Goal: Information Seeking & Learning: Learn about a topic

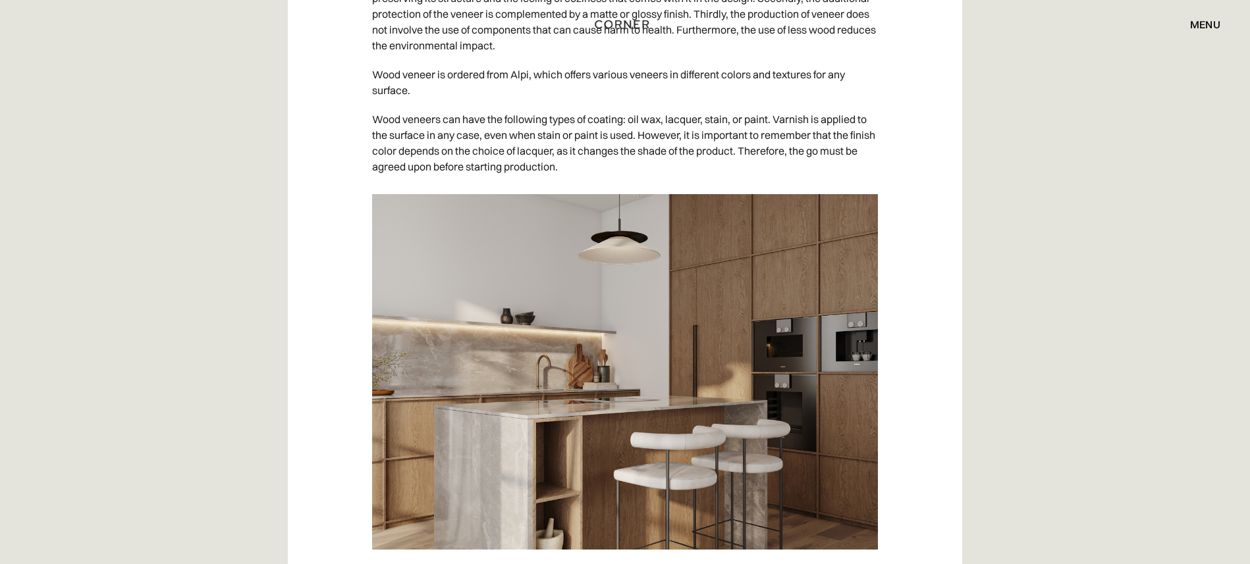
scroll to position [9100, 0]
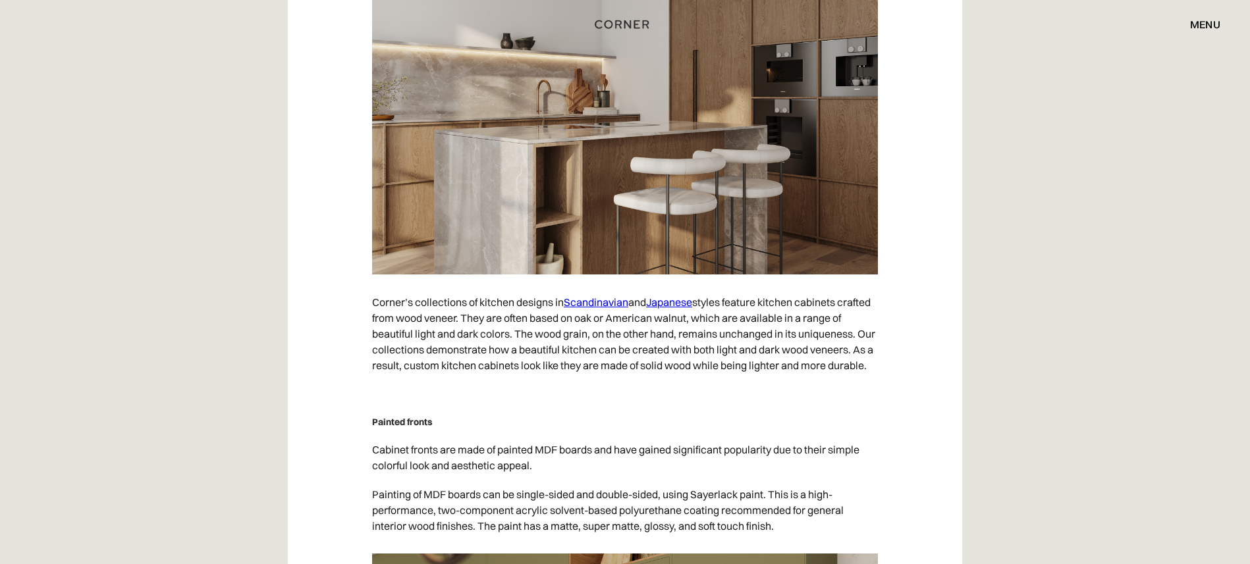
click at [602, 303] on link "Scandinavian" at bounding box center [596, 302] width 65 height 13
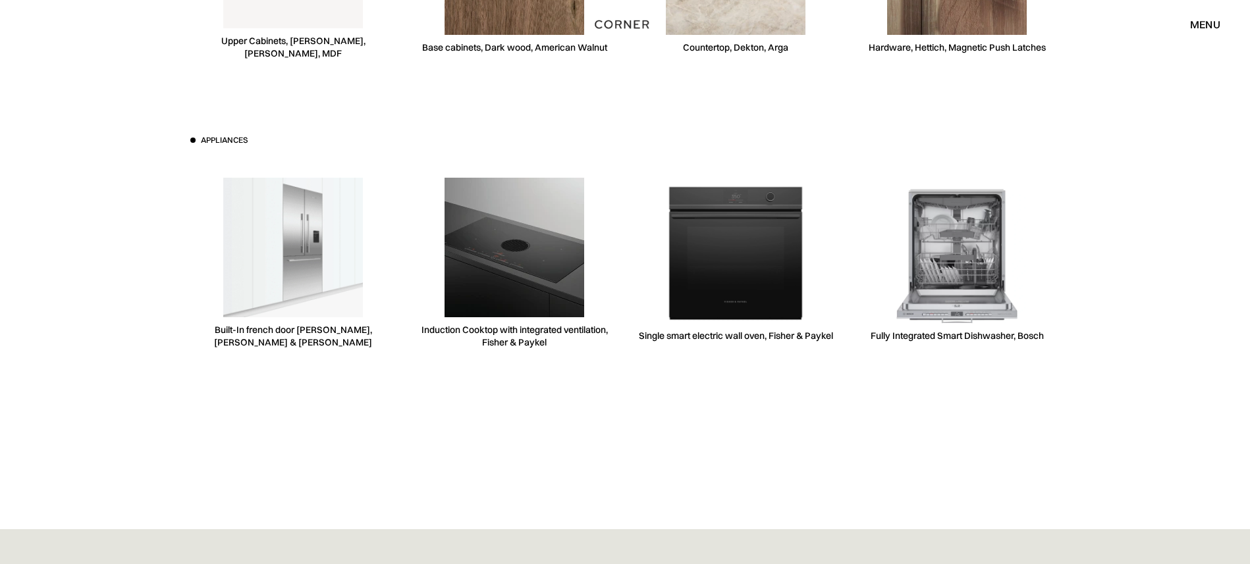
scroll to position [3942, 0]
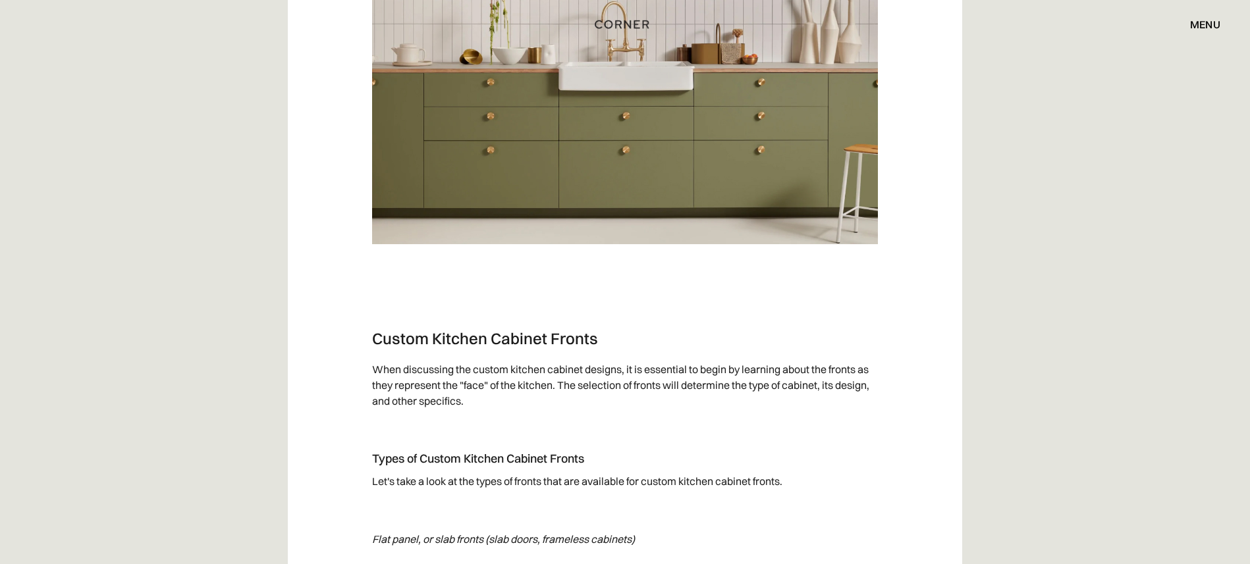
scroll to position [3429, 0]
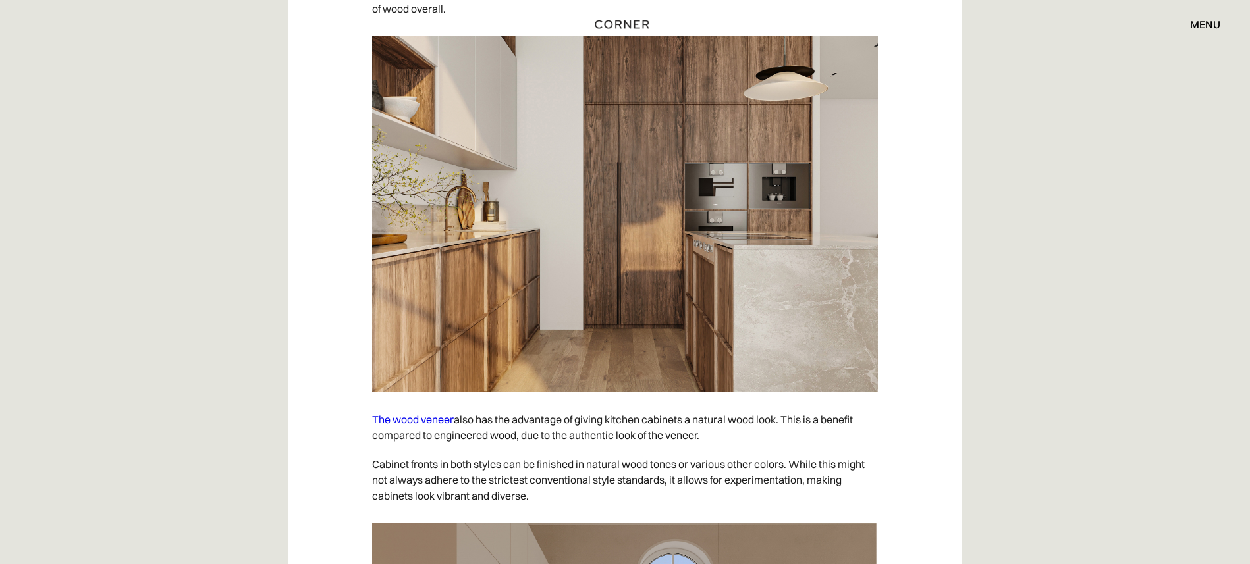
scroll to position [2370, 0]
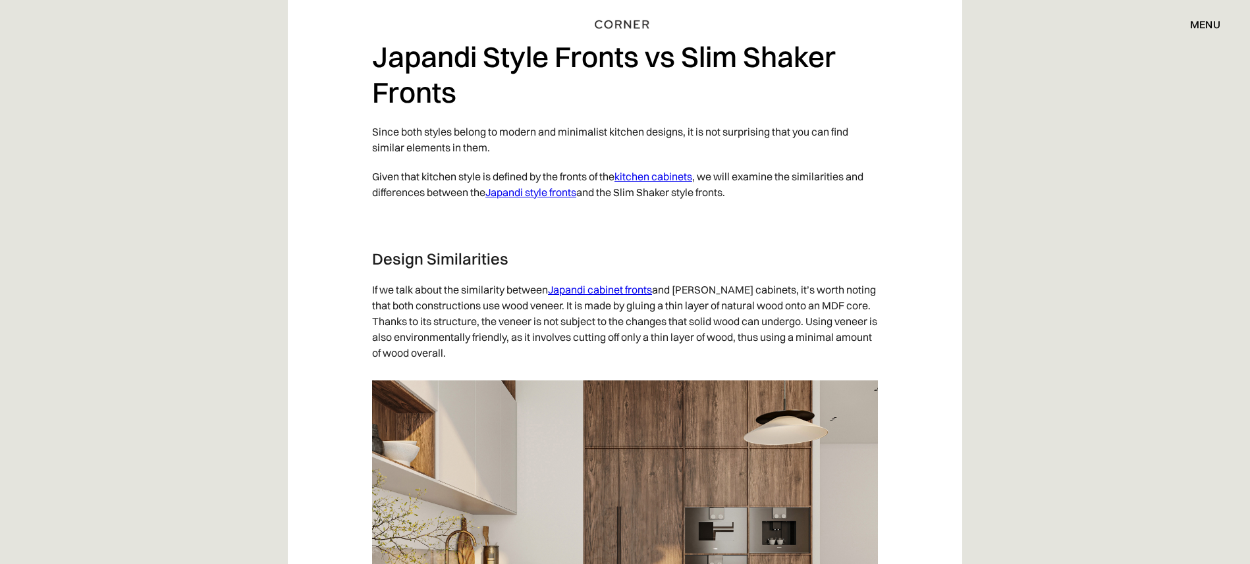
click at [614, 294] on link "Japandi cabinet fronts" at bounding box center [600, 289] width 104 height 13
